Goal: Book appointment/travel/reservation

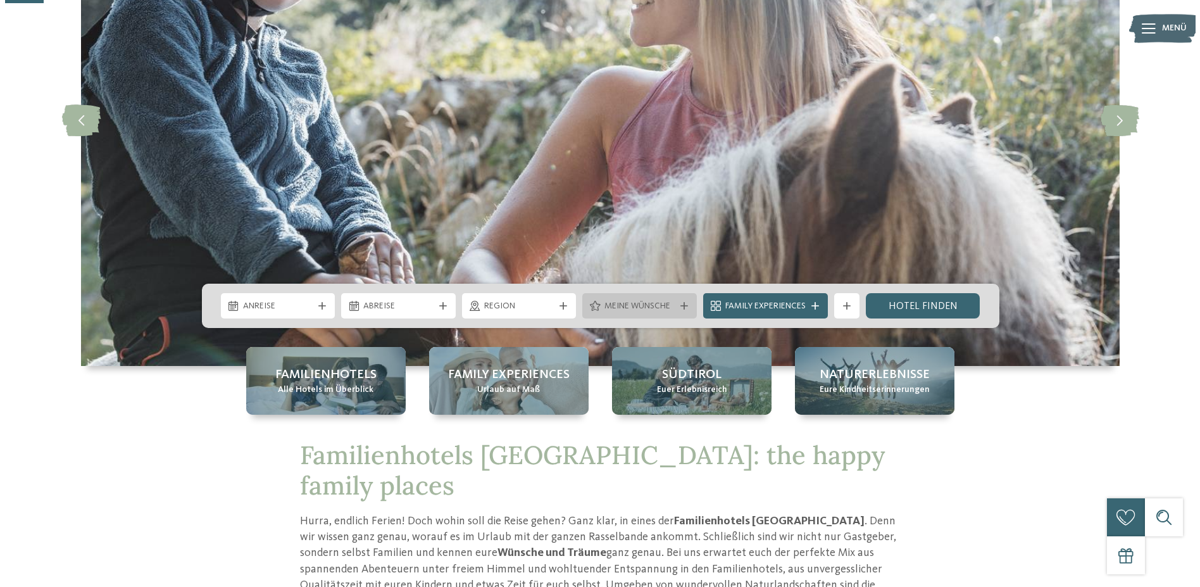
scroll to position [190, 0]
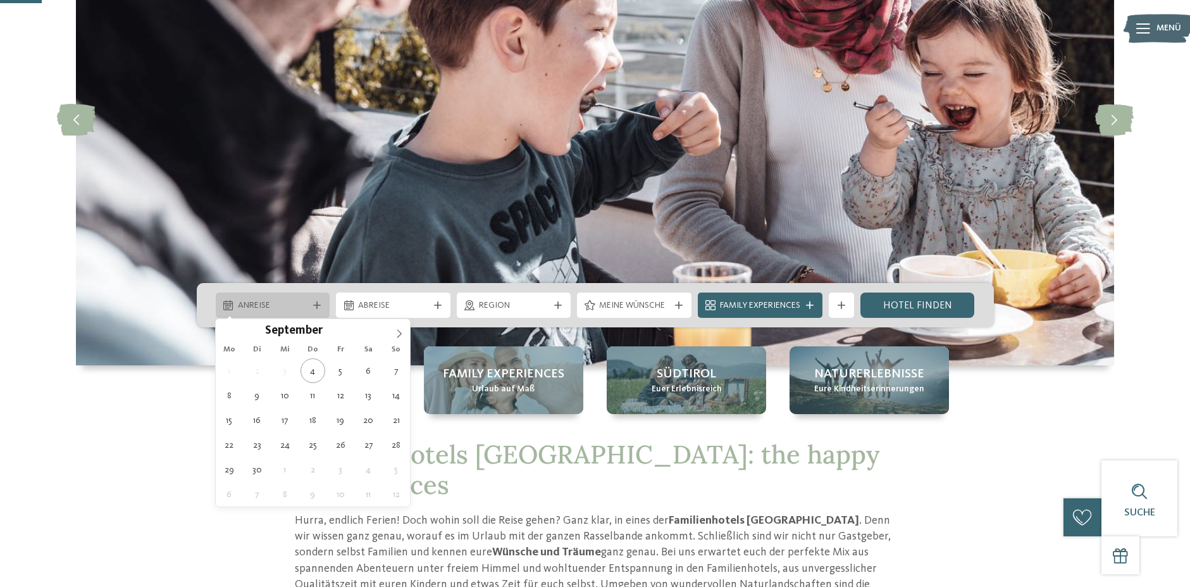
click at [314, 300] on div "Anreise" at bounding box center [273, 304] width 115 height 25
click at [399, 332] on icon at bounding box center [399, 333] width 9 height 9
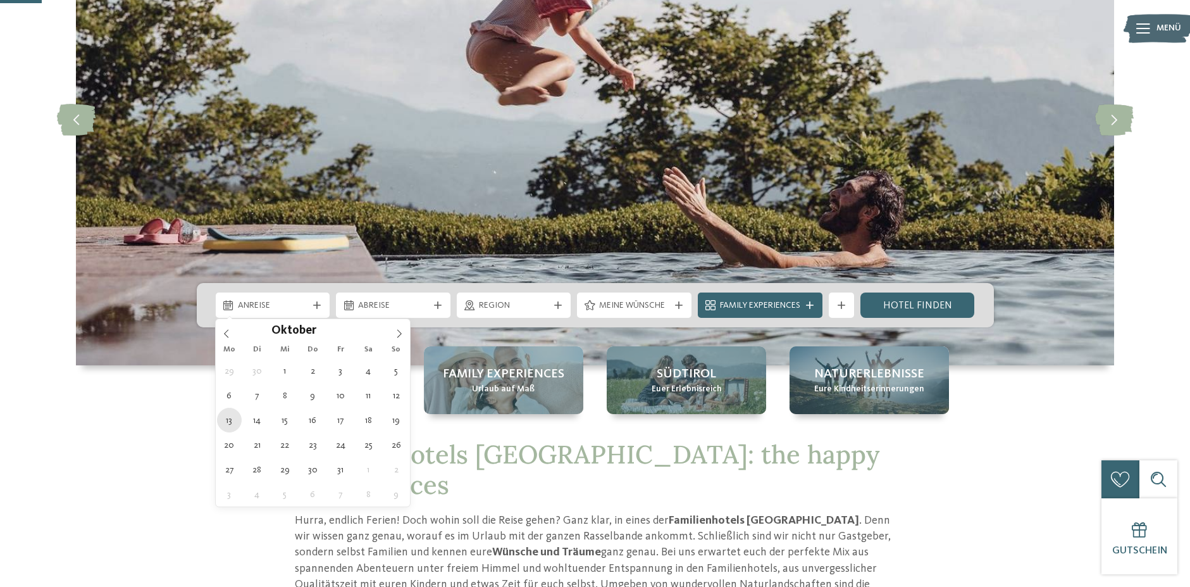
type div "13.10.2025"
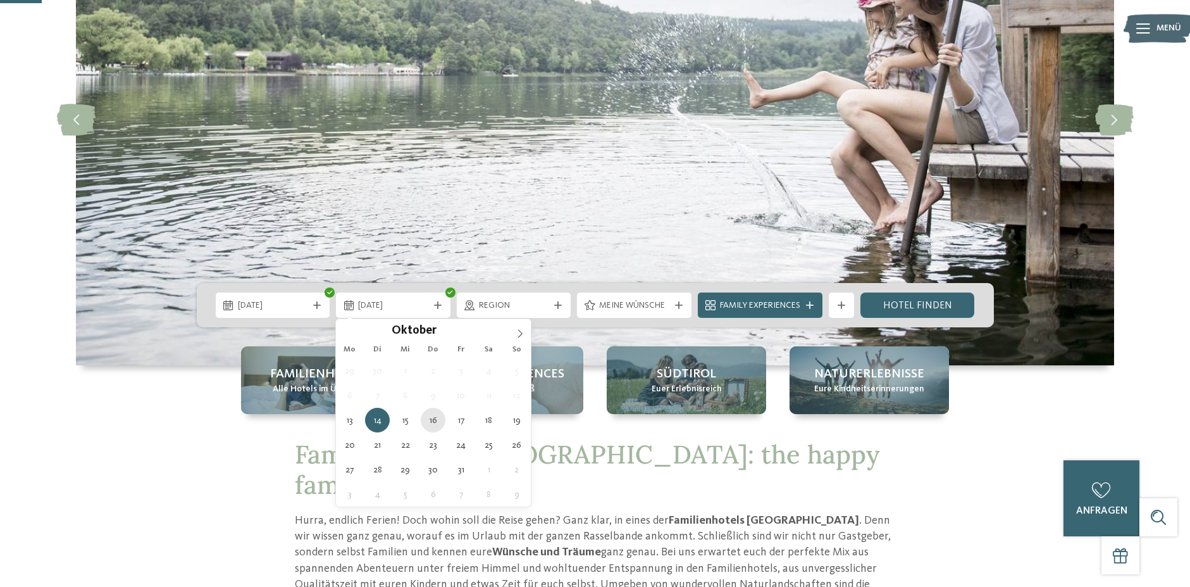
type div "16.10.2025"
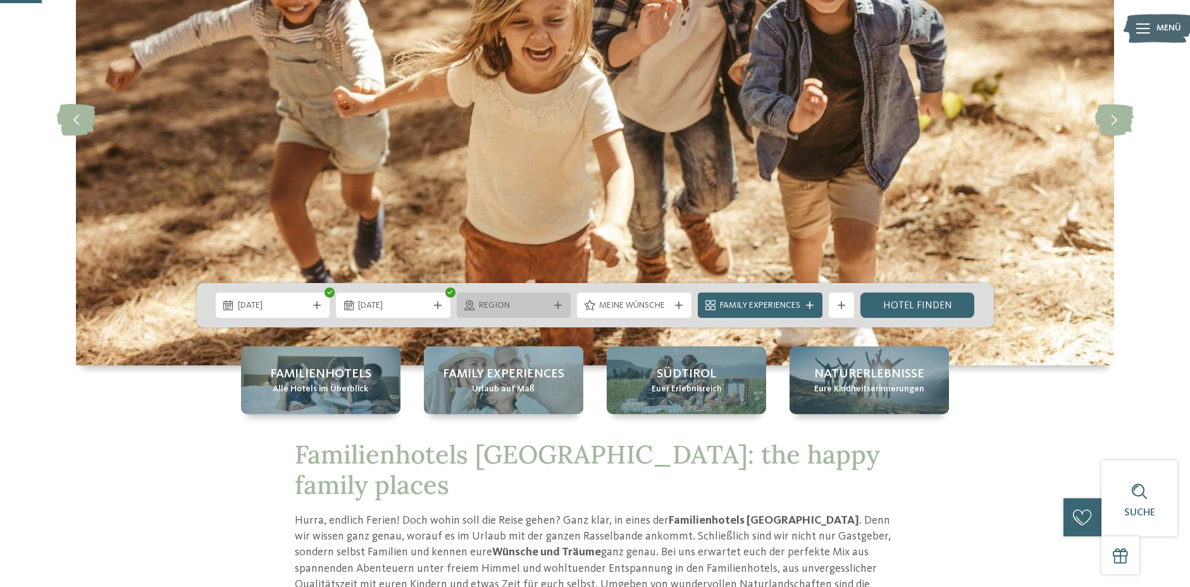
click at [518, 303] on span "Region" at bounding box center [514, 305] width 70 height 13
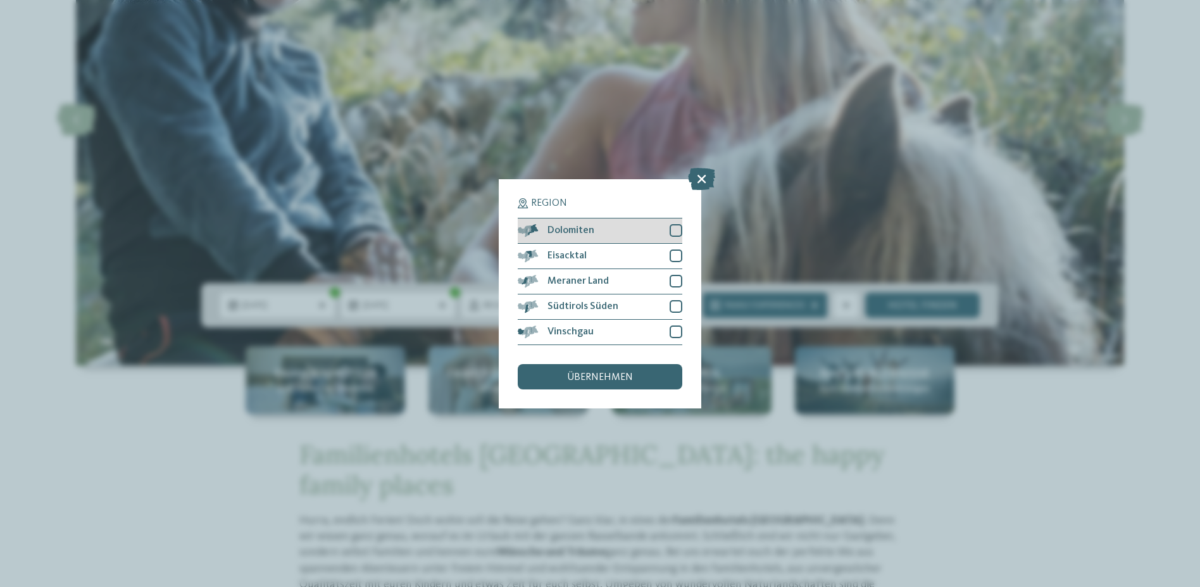
click at [634, 232] on div "Dolomiten" at bounding box center [600, 230] width 165 height 25
click at [640, 381] on div "übernehmen" at bounding box center [600, 376] width 165 height 25
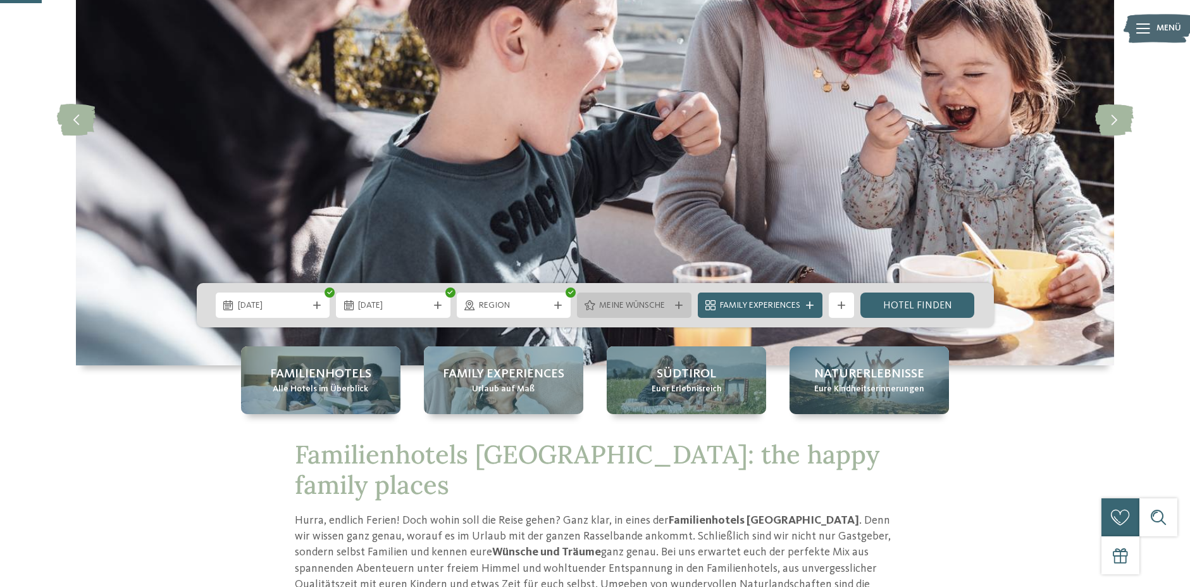
click at [630, 304] on span "Meine Wünsche" at bounding box center [634, 305] width 70 height 13
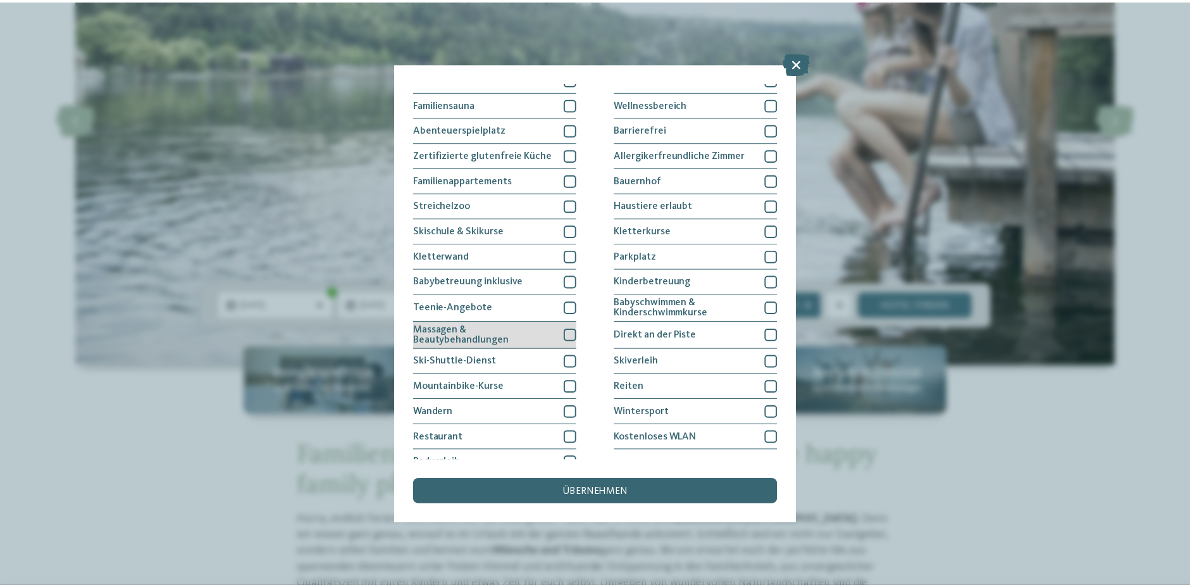
scroll to position [77, 0]
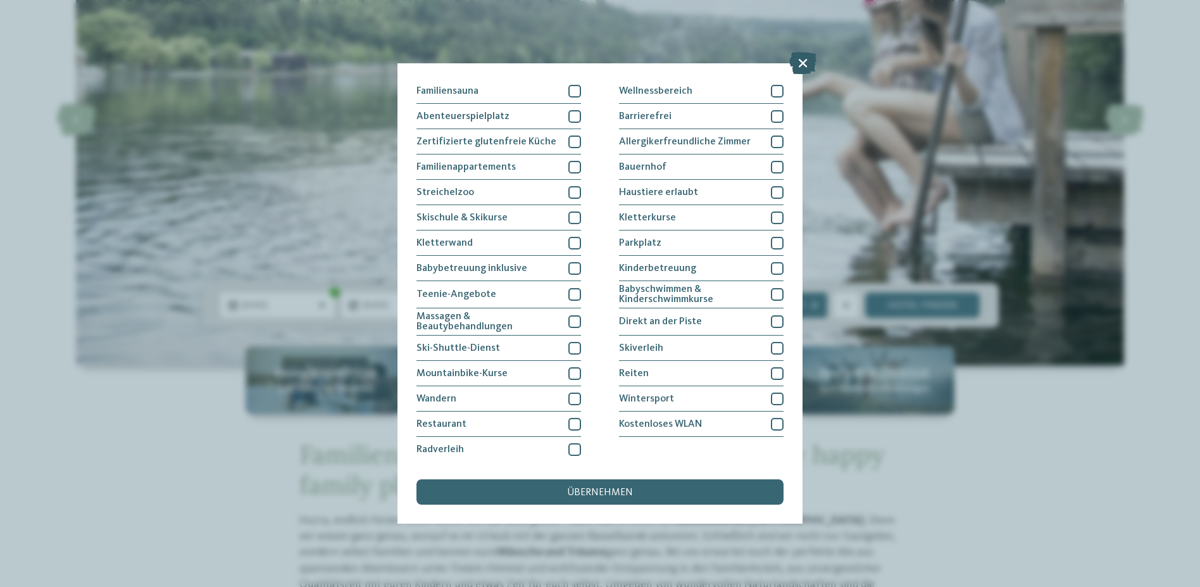
click at [795, 59] on icon at bounding box center [802, 63] width 27 height 22
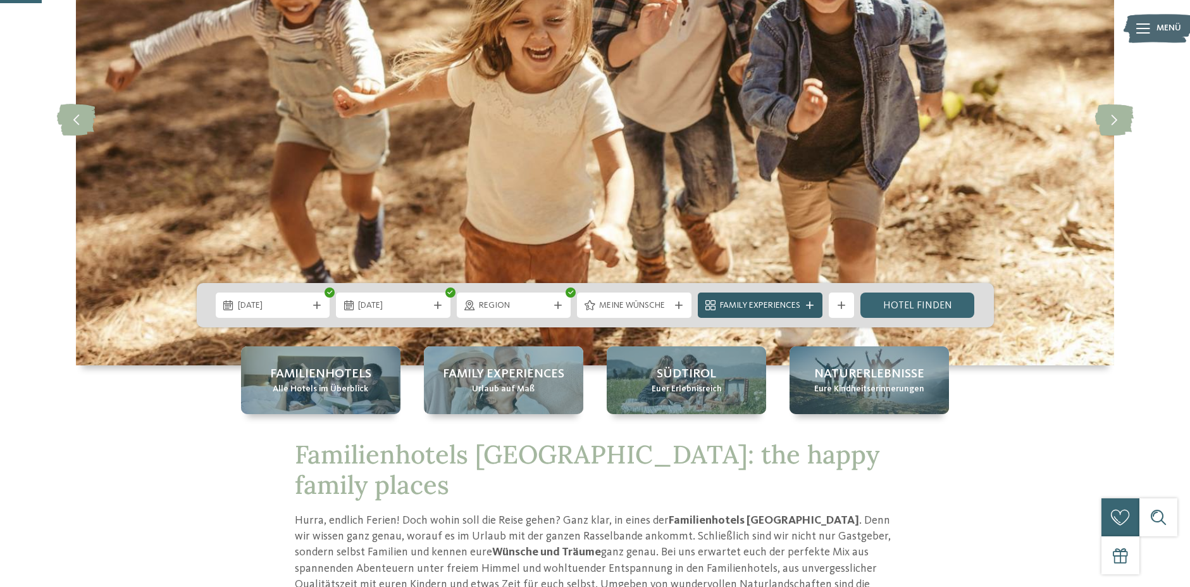
click at [814, 308] on div at bounding box center [810, 305] width 13 height 8
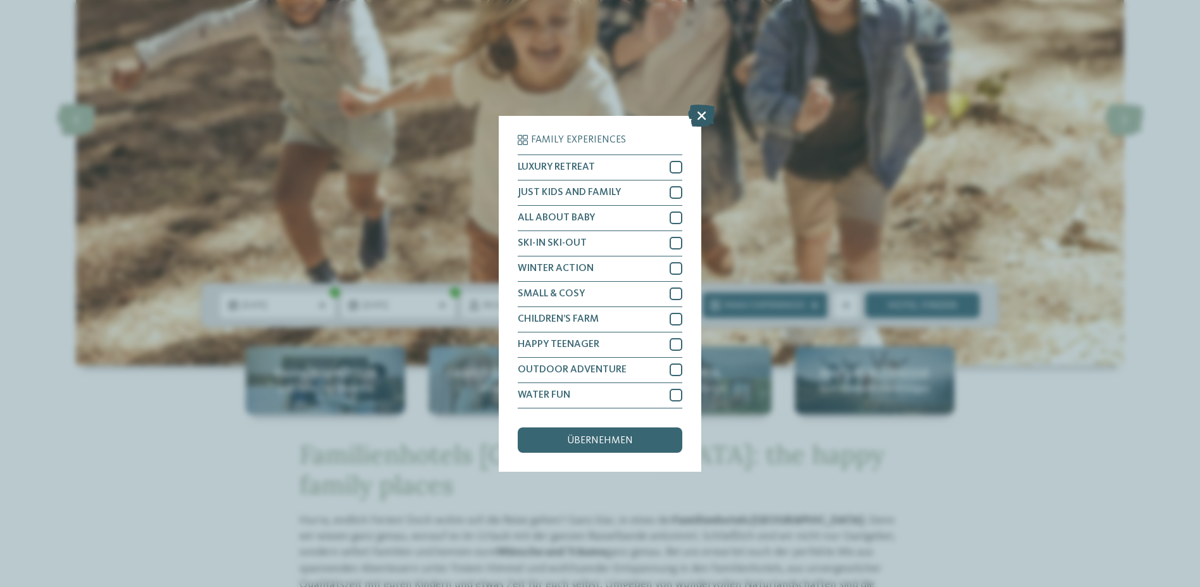
click at [699, 117] on icon at bounding box center [701, 115] width 27 height 22
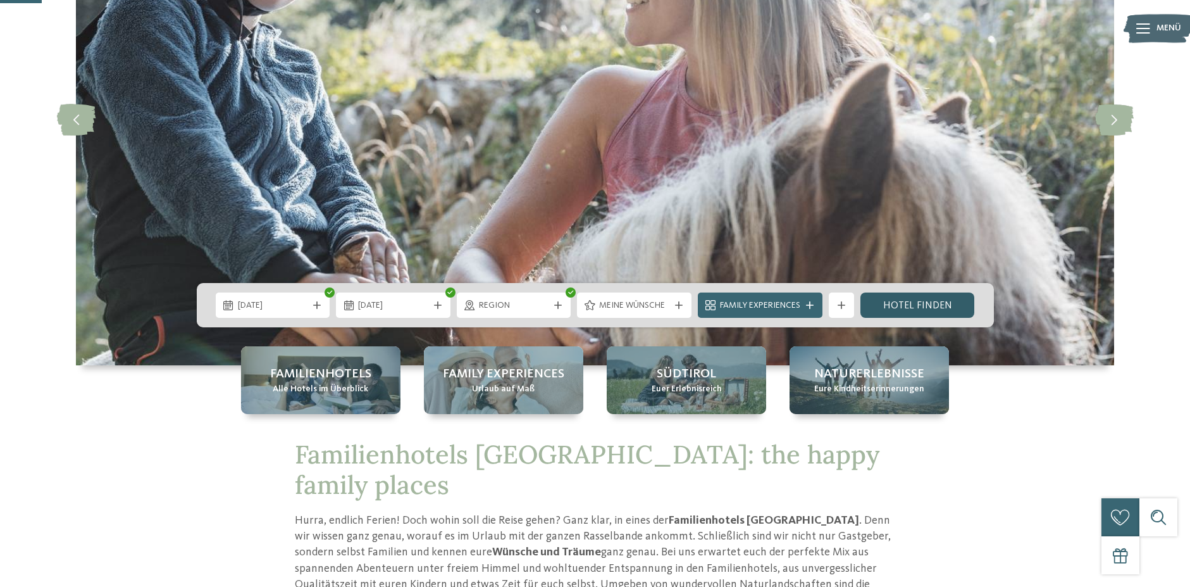
click at [909, 307] on link "Hotel finden" at bounding box center [918, 304] width 115 height 25
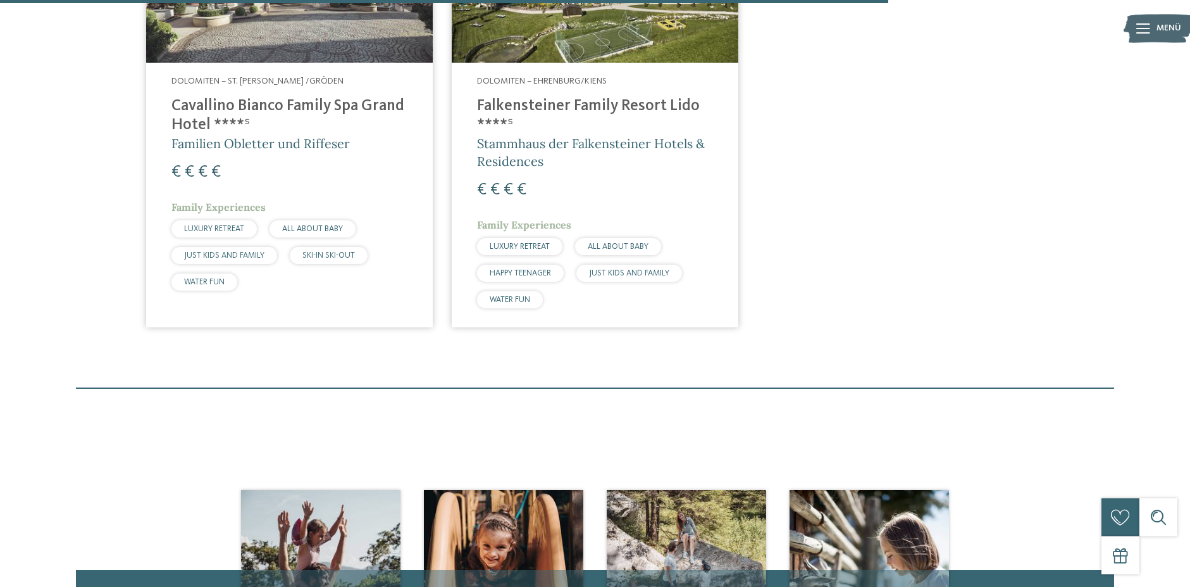
scroll to position [795, 0]
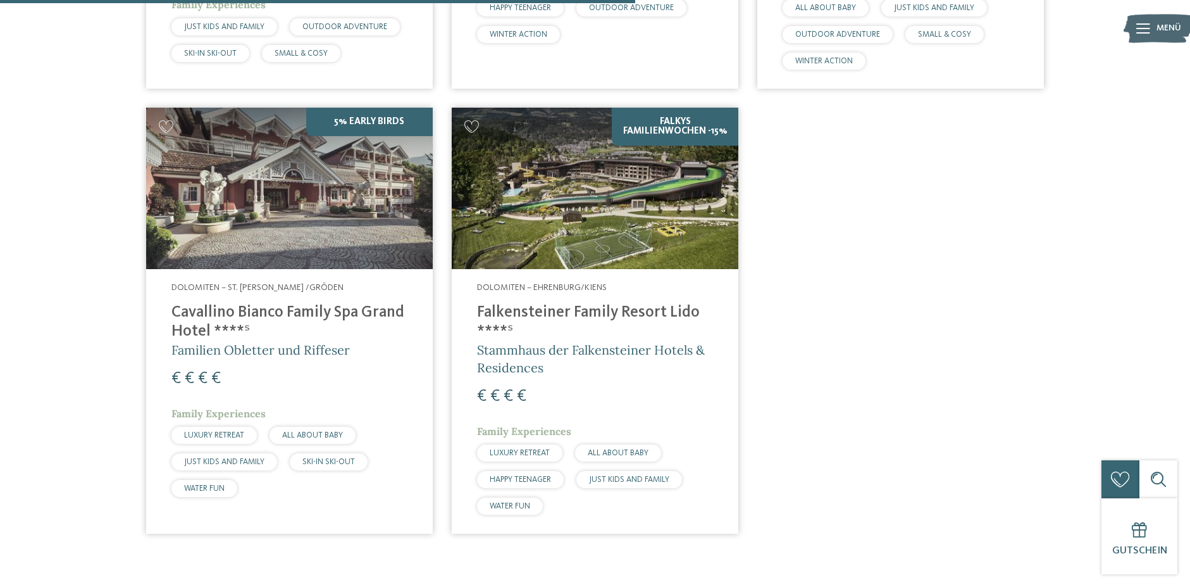
click at [625, 378] on div "Dolomiten – Ehrenburg/Kiens Falkensteiner Family Resort Lido ****ˢ Stammhaus de…" at bounding box center [595, 401] width 287 height 265
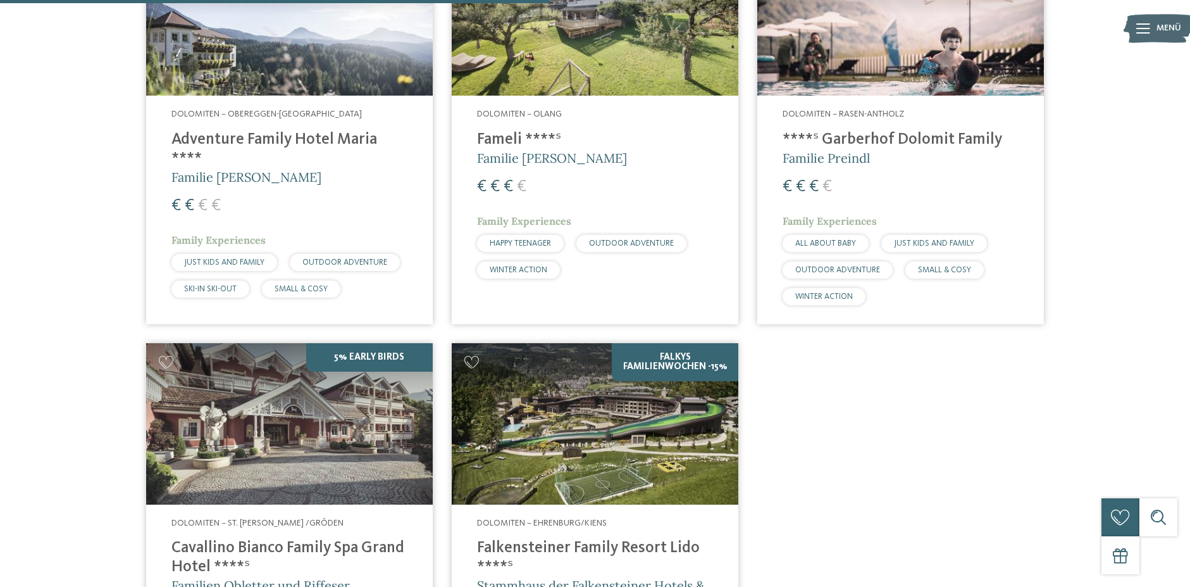
scroll to position [478, 0]
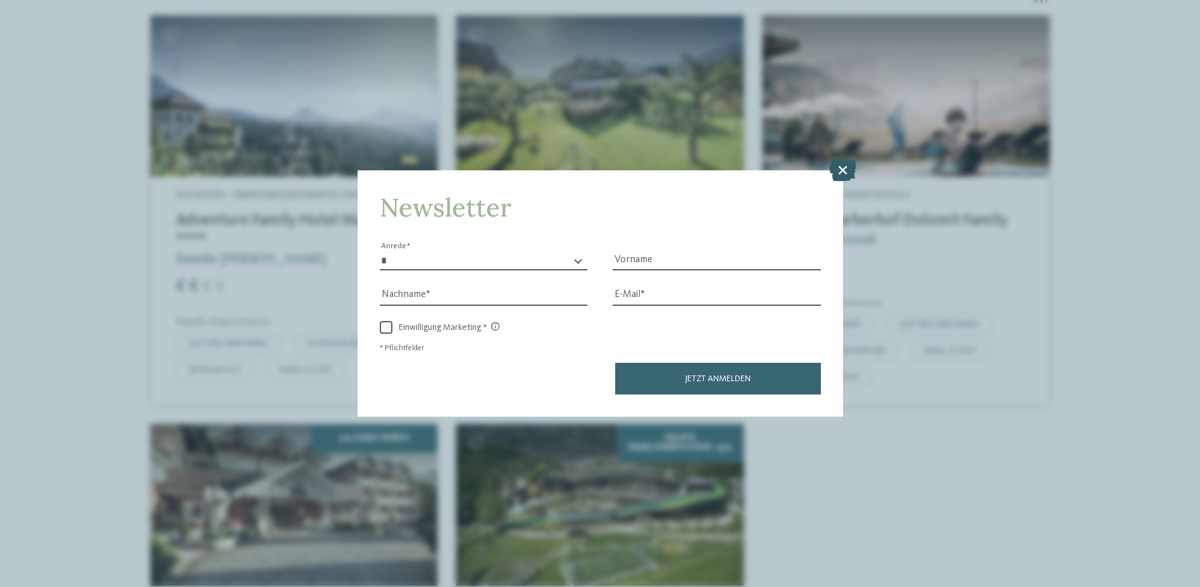
click at [841, 172] on icon at bounding box center [842, 170] width 27 height 22
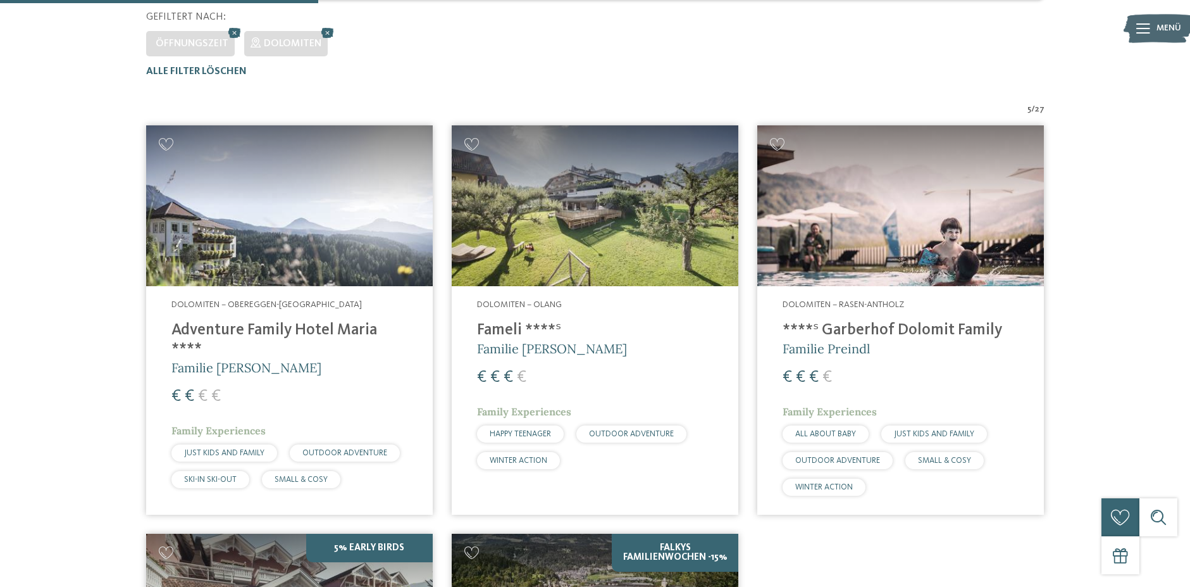
scroll to position [352, 0]
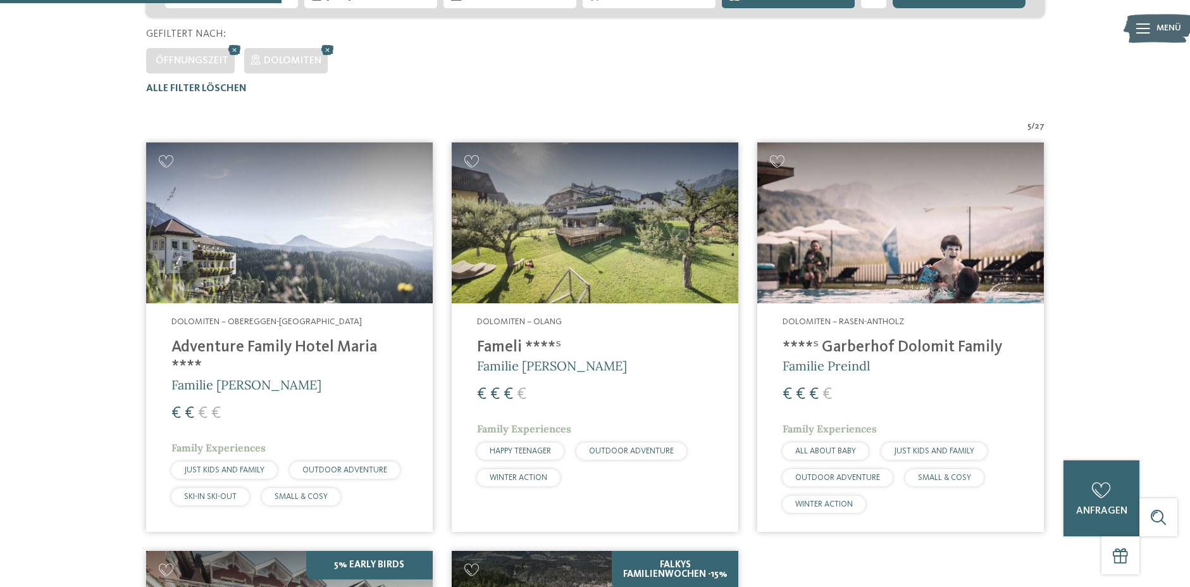
click at [869, 365] on span "Familie Preindl" at bounding box center [826, 366] width 87 height 16
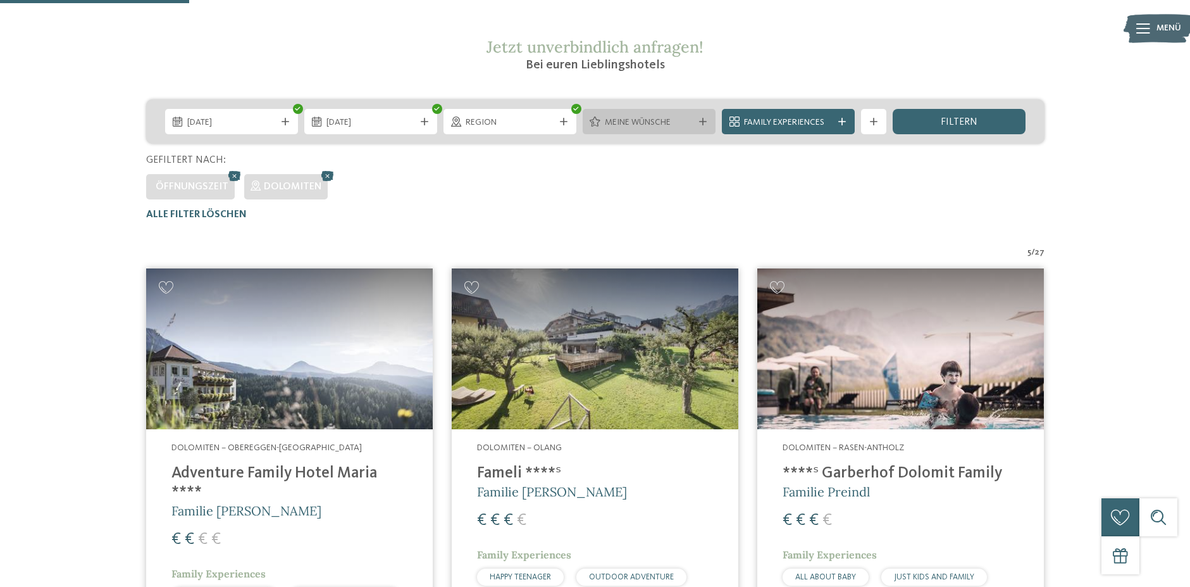
scroll to position [225, 0]
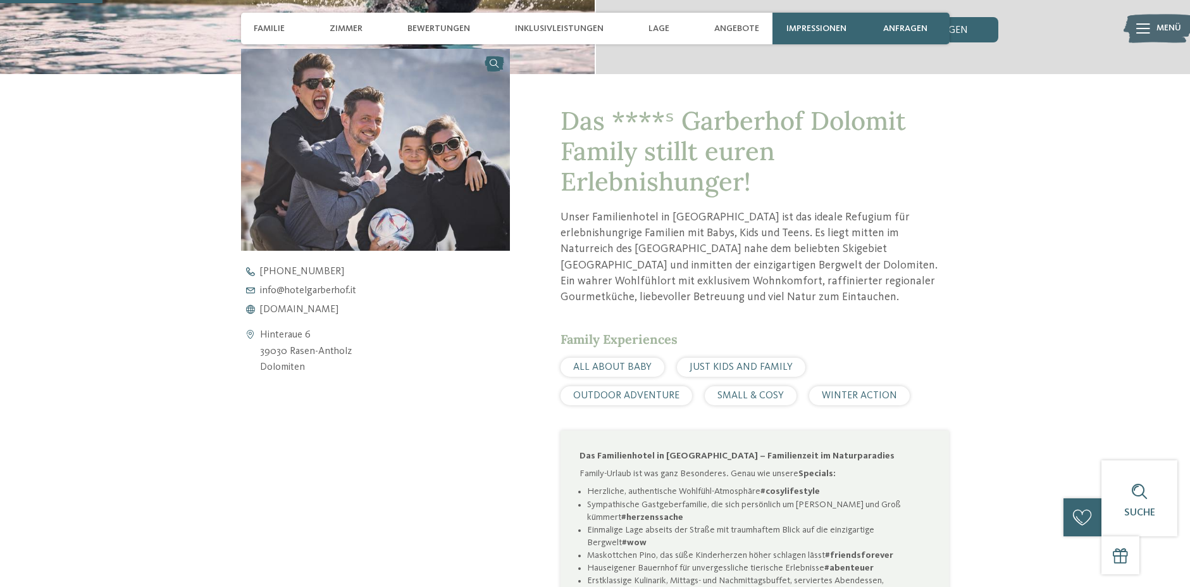
scroll to position [506, 0]
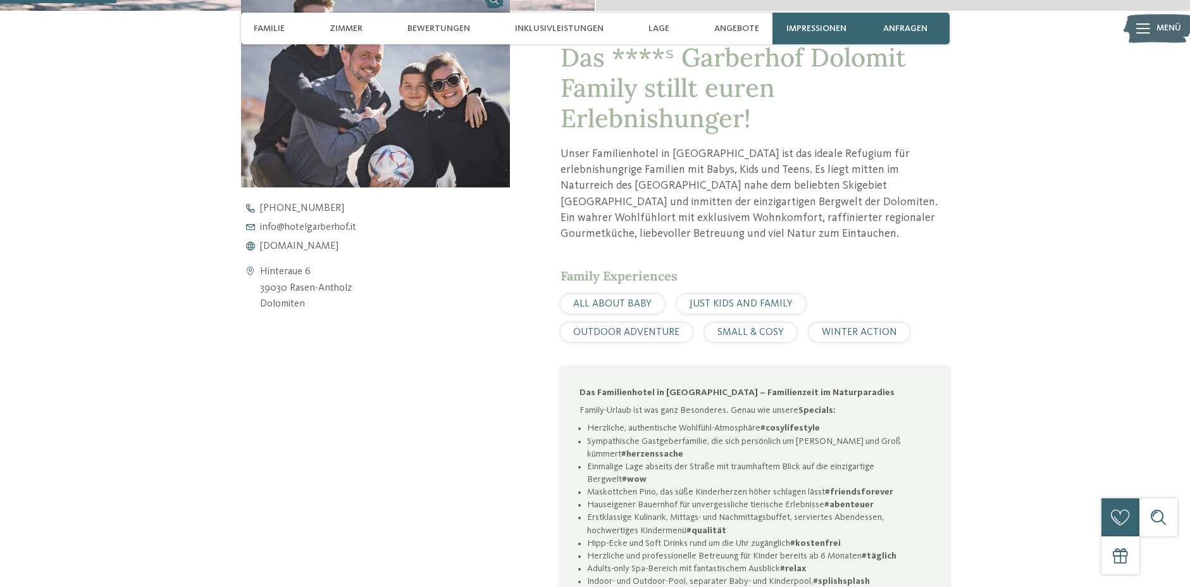
click at [680, 327] on span "OUTDOOR ADVENTURE" at bounding box center [626, 332] width 106 height 10
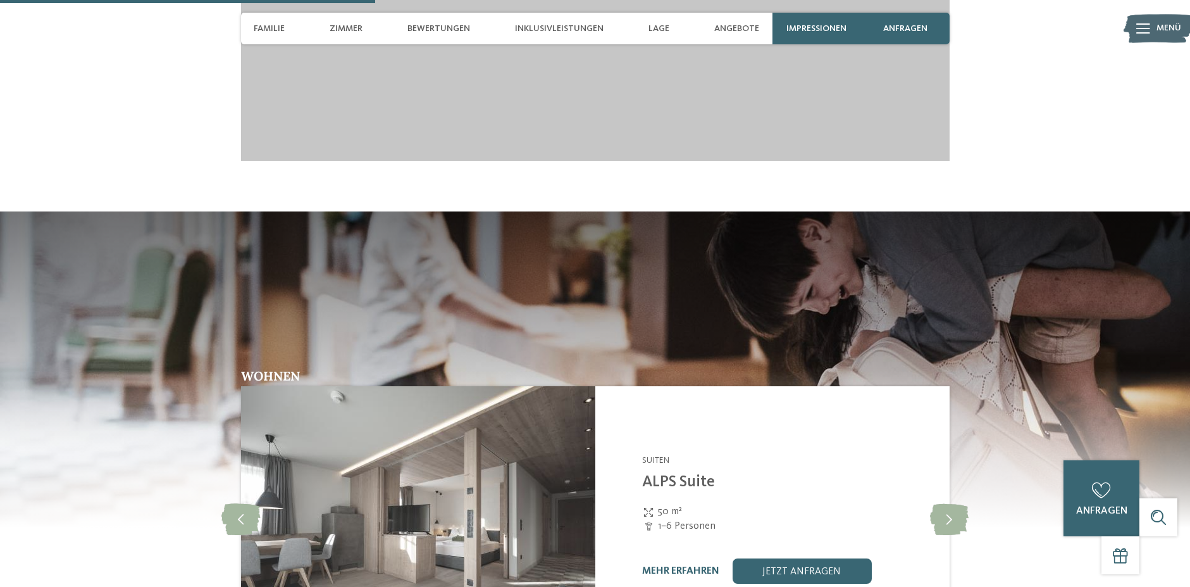
scroll to position [1835, 0]
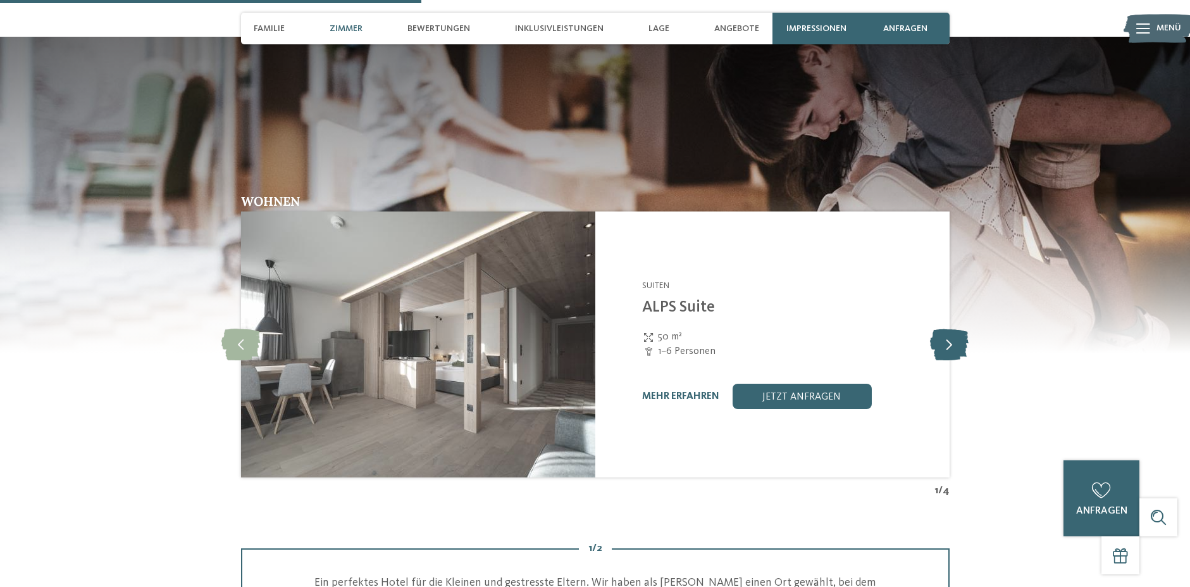
click at [952, 335] on icon at bounding box center [949, 344] width 39 height 32
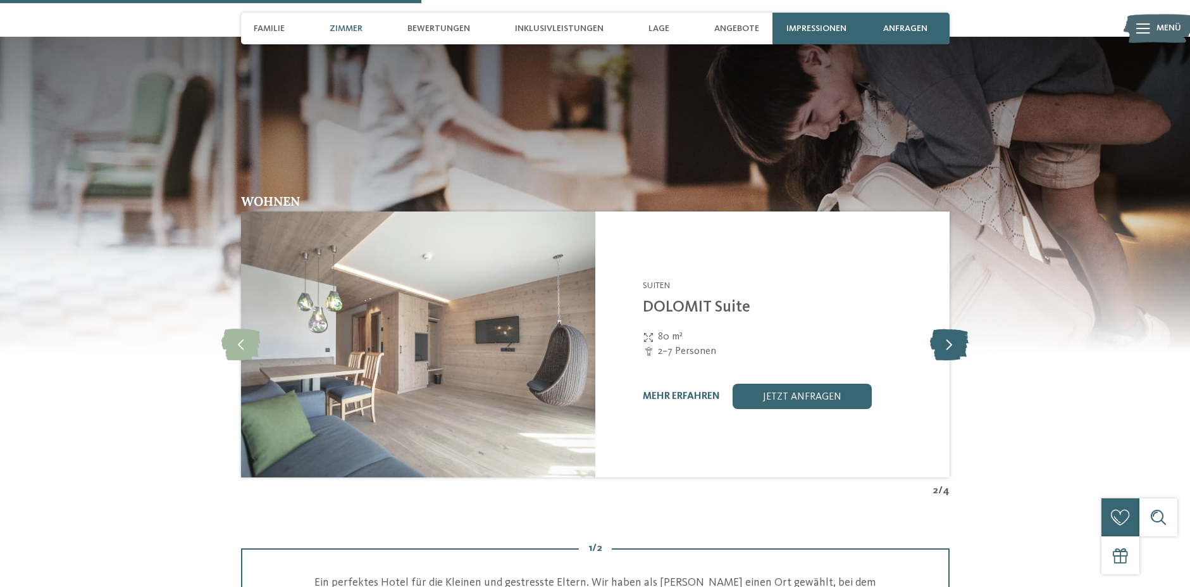
click at [952, 335] on icon at bounding box center [949, 344] width 39 height 32
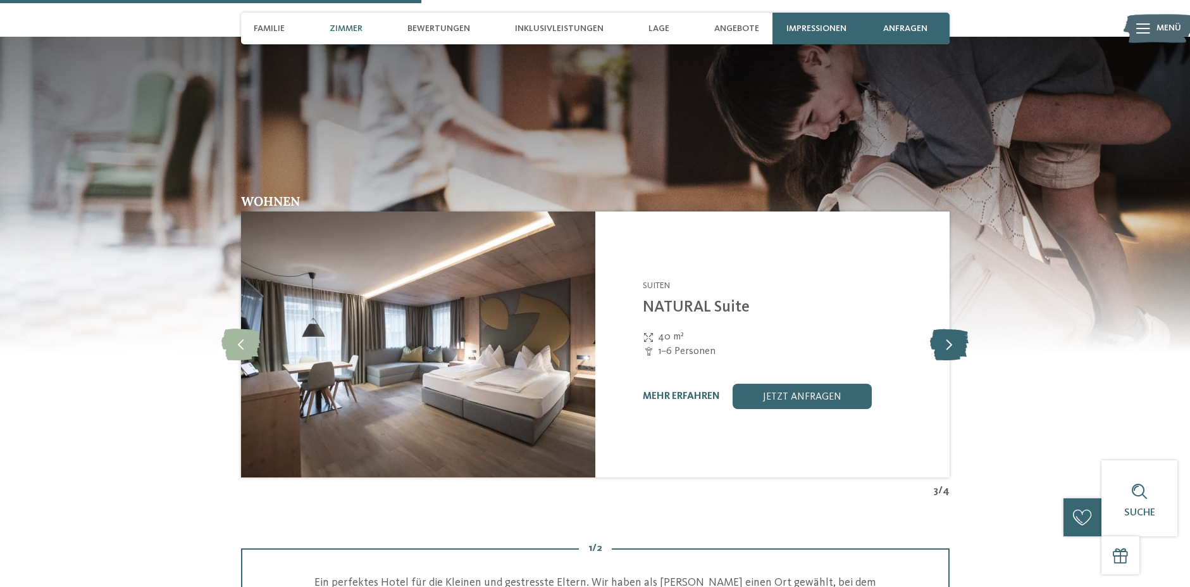
click at [952, 335] on icon at bounding box center [949, 344] width 39 height 32
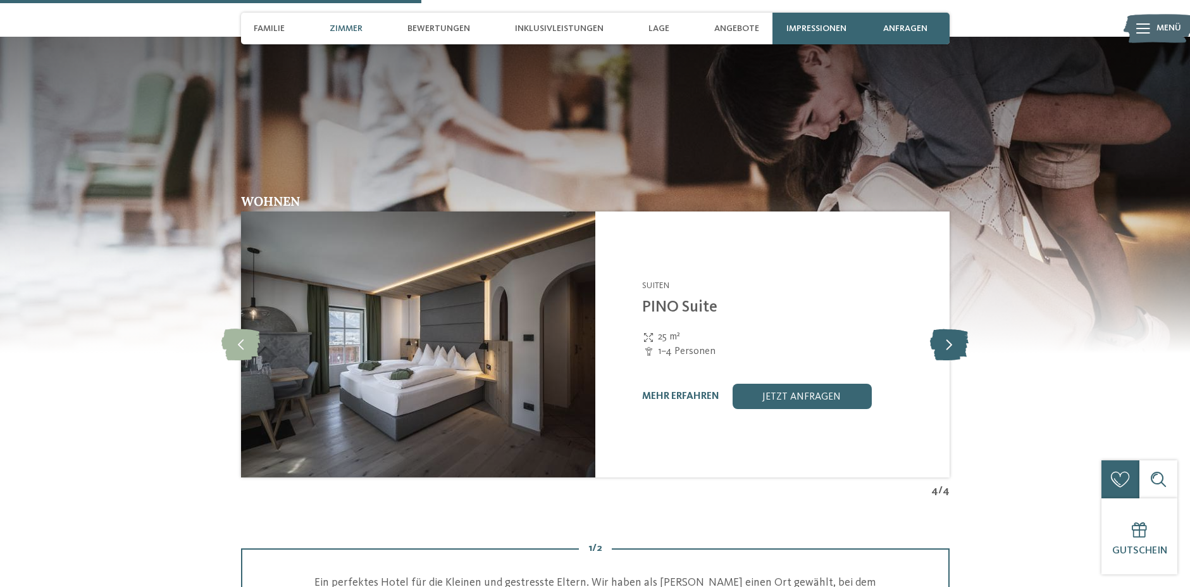
click at [952, 334] on icon at bounding box center [949, 344] width 39 height 32
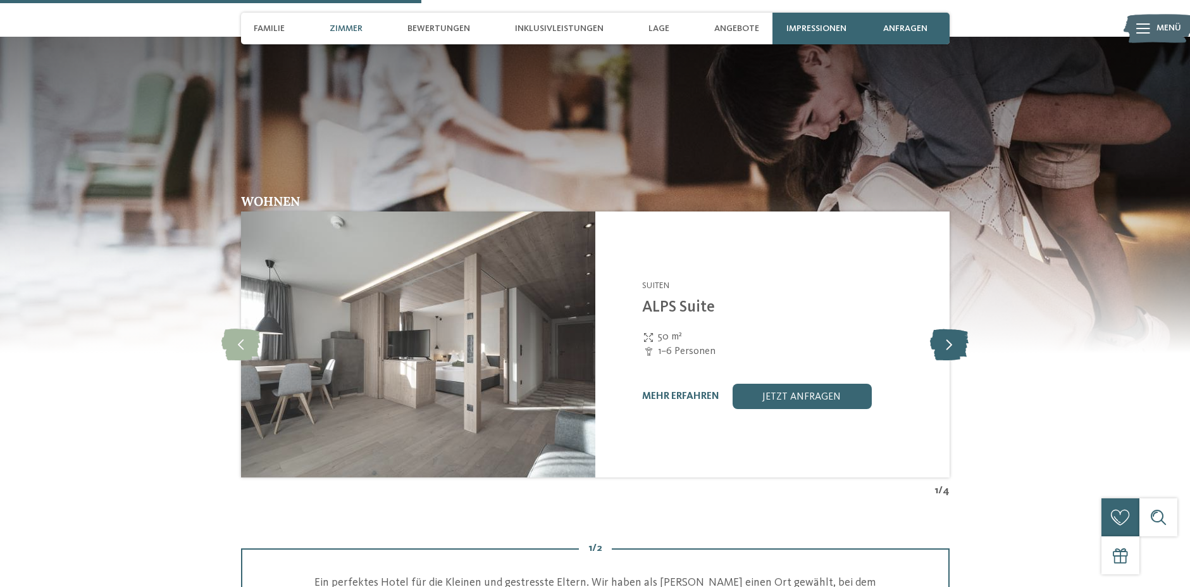
click at [952, 334] on icon at bounding box center [949, 344] width 39 height 32
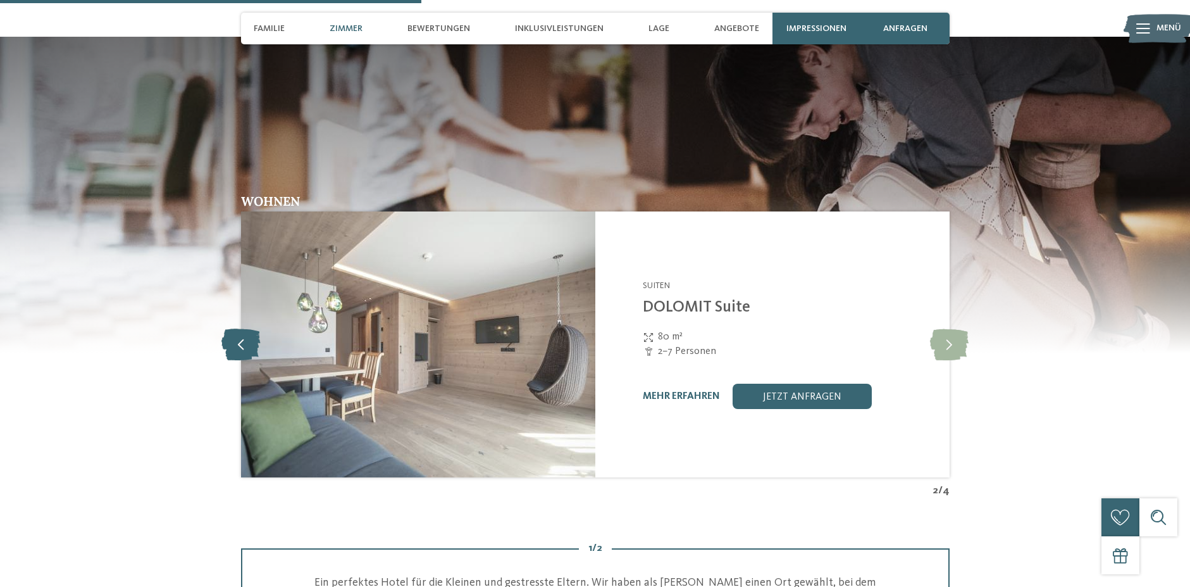
click at [234, 328] on icon at bounding box center [240, 344] width 39 height 32
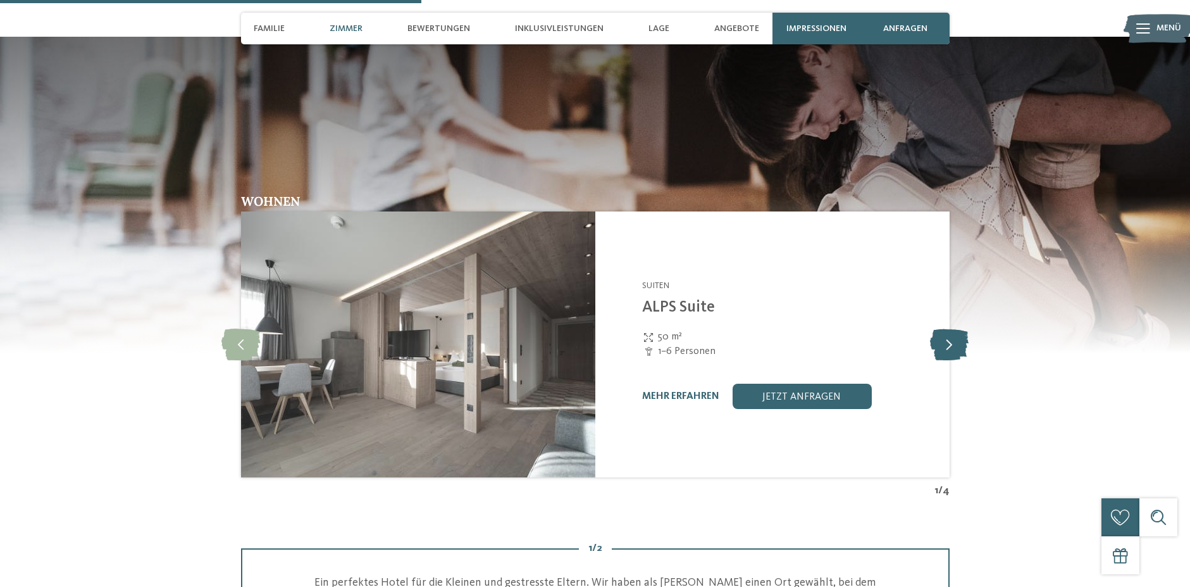
click at [952, 328] on icon at bounding box center [949, 344] width 39 height 32
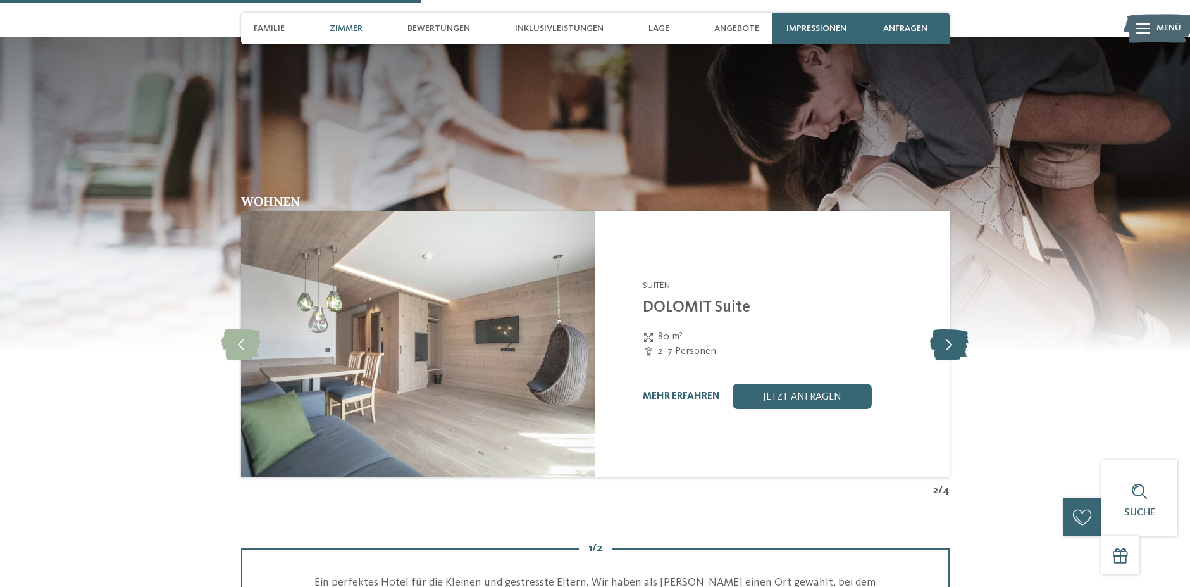
click at [952, 328] on icon at bounding box center [949, 344] width 39 height 32
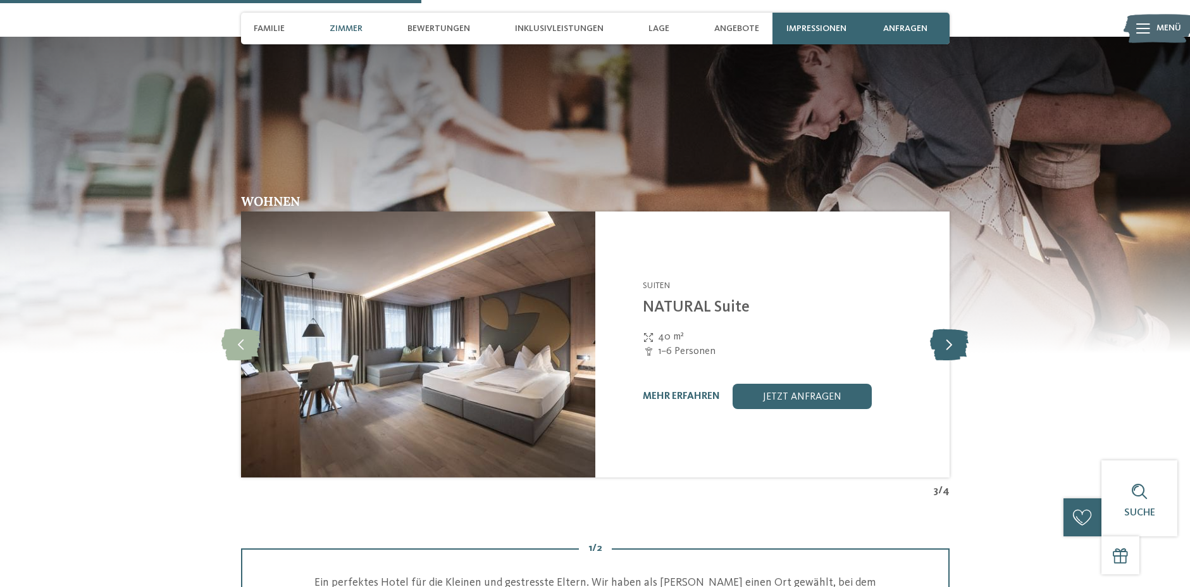
click at [952, 328] on icon at bounding box center [949, 344] width 39 height 32
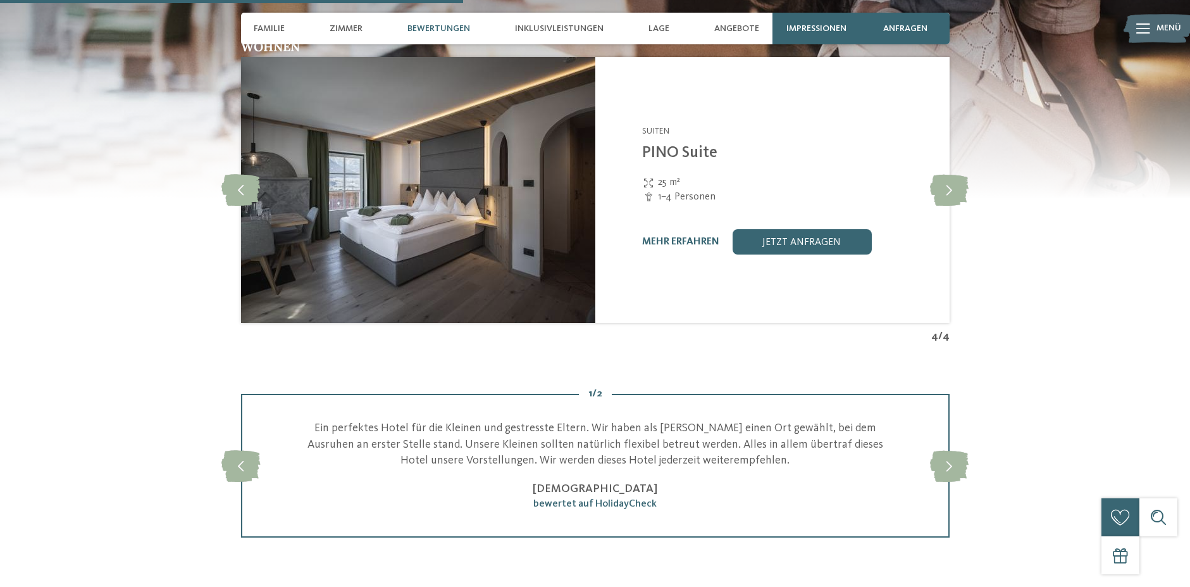
scroll to position [2025, 0]
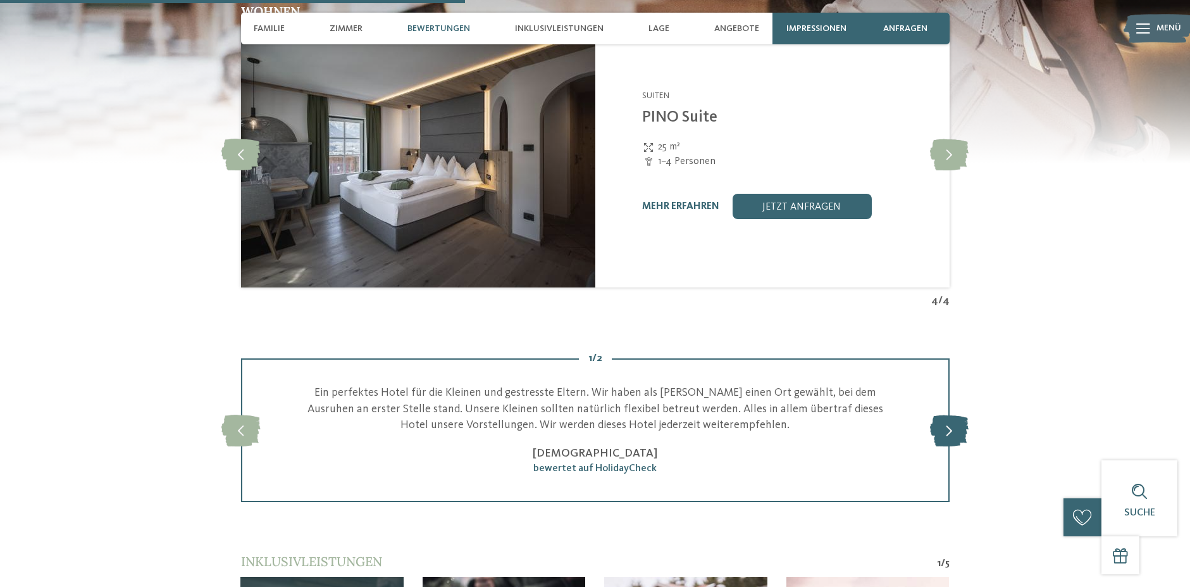
click at [947, 421] on icon at bounding box center [949, 431] width 39 height 32
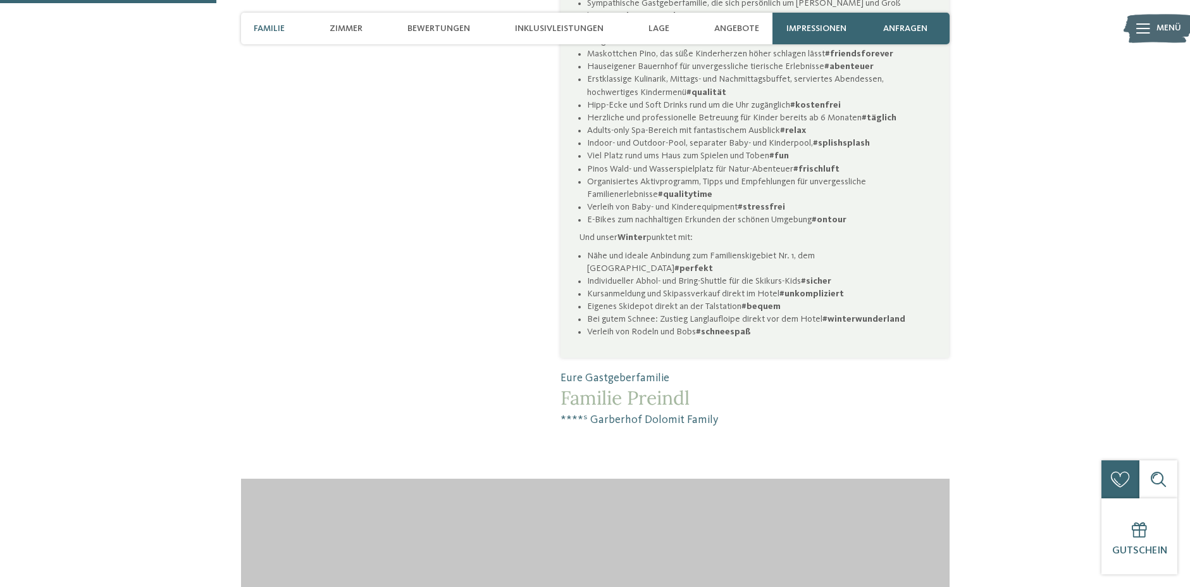
scroll to position [759, 0]
